Goal: Task Accomplishment & Management: Manage account settings

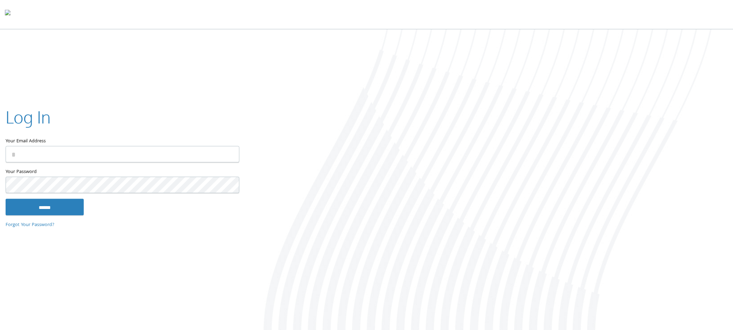
type input "**********"
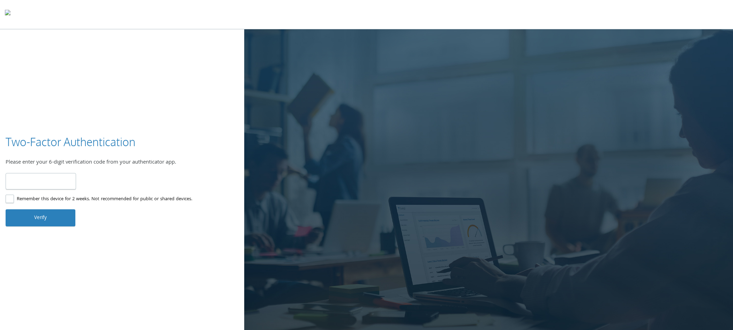
click at [36, 183] on input "number" at bounding box center [41, 181] width 70 height 16
click at [21, 181] on input "number" at bounding box center [41, 181] width 70 height 16
type input "******"
